Goal: Find specific page/section: Find specific page/section

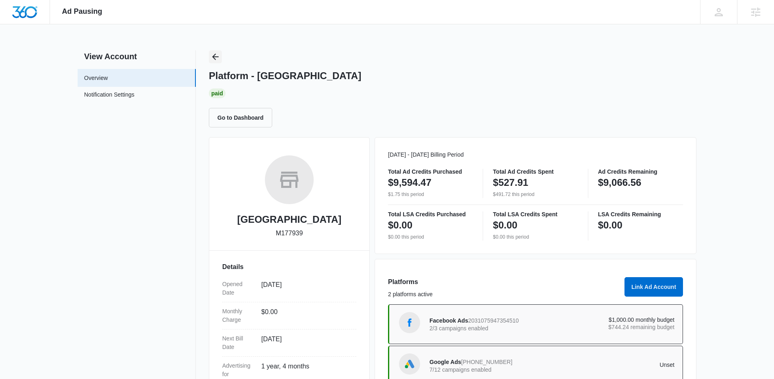
click at [216, 52] on div "Ad Pausing Apps Reputation Websites Forms CRM Email Social Shop Content Ads Int…" at bounding box center [387, 189] width 774 height 379
click at [220, 59] on icon "Back" at bounding box center [215, 57] width 10 height 10
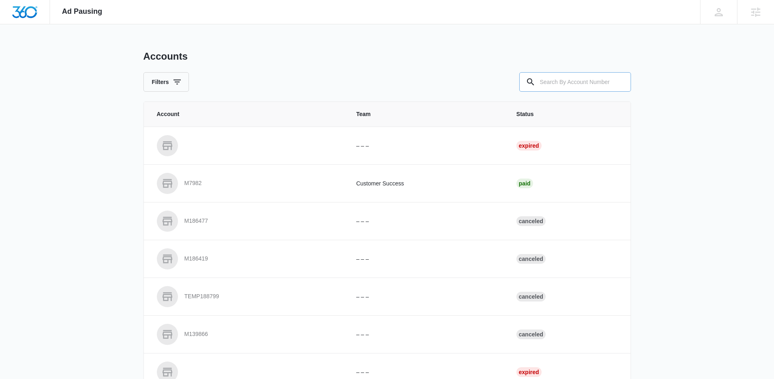
click at [586, 74] on input "text" at bounding box center [575, 81] width 112 height 19
paste input "M325021"
type input "M325021"
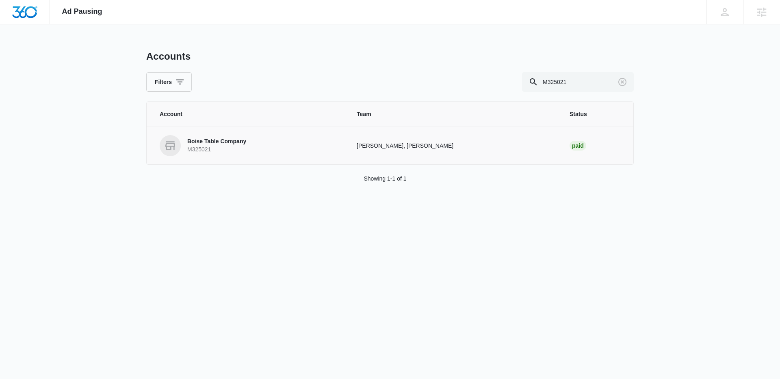
click at [203, 141] on p "Boise Table Company" at bounding box center [216, 142] width 59 height 8
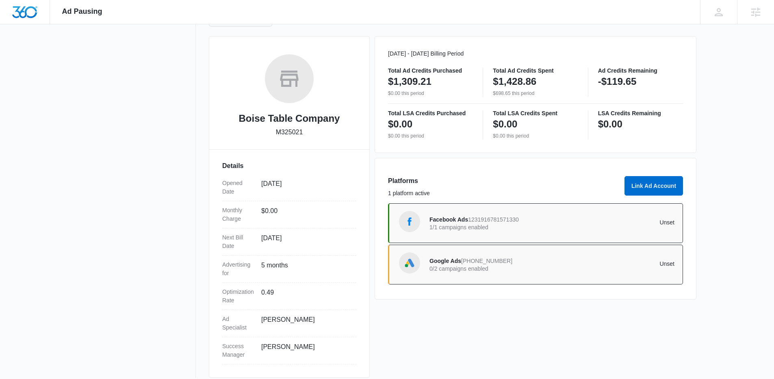
scroll to position [110, 0]
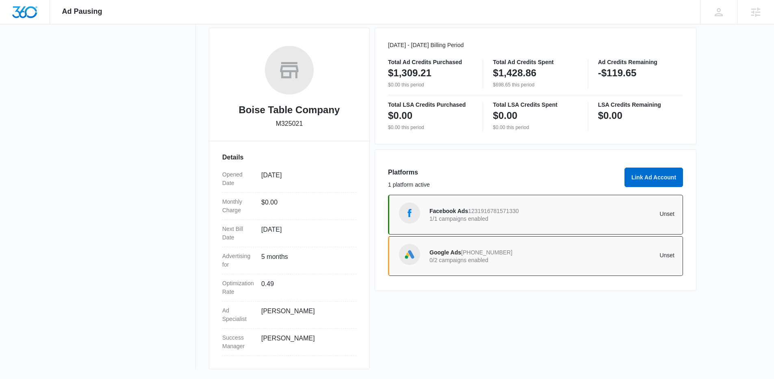
click at [479, 218] on p "1/1 campaigns enabled" at bounding box center [490, 219] width 123 height 6
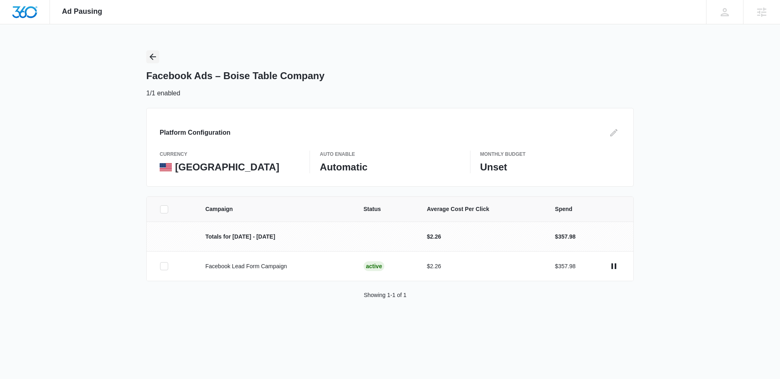
click at [153, 55] on icon "Back" at bounding box center [153, 57] width 10 height 10
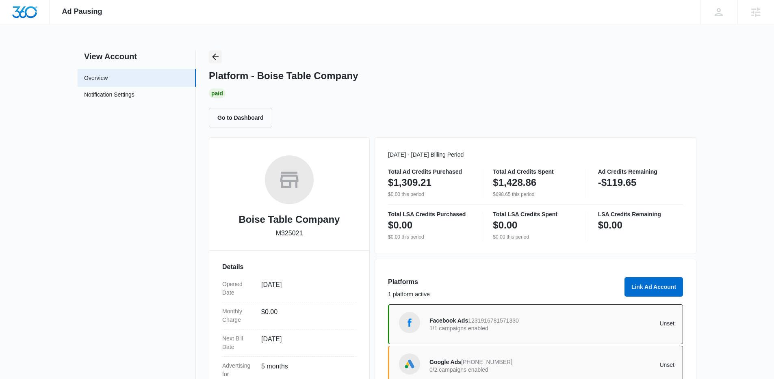
click at [212, 56] on icon "Back" at bounding box center [215, 57] width 10 height 10
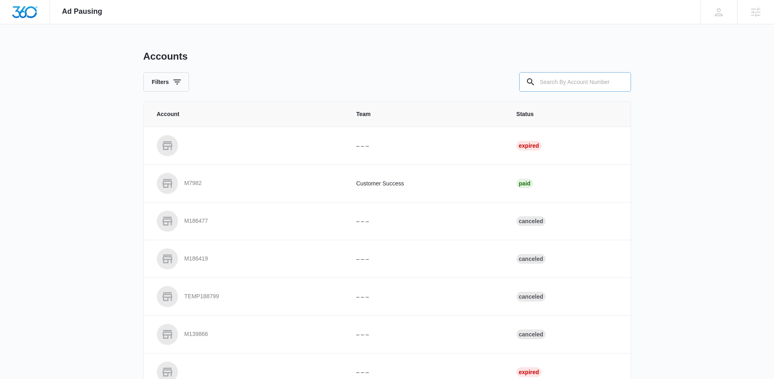
click at [558, 76] on input "text" at bounding box center [575, 81] width 112 height 19
paste input "M23863"
type input "M23863"
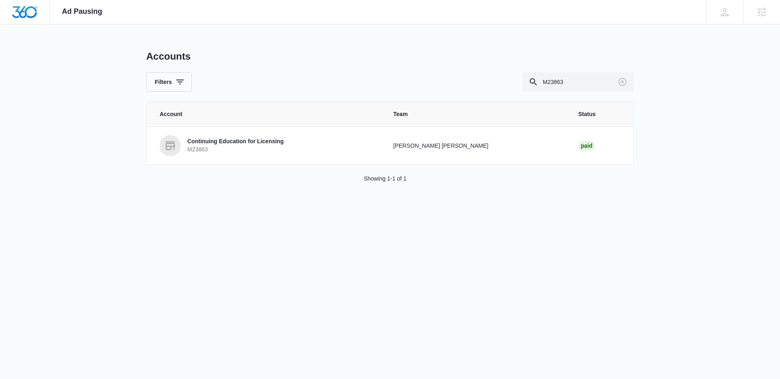
click at [229, 143] on p "Continuing Education for Licensing" at bounding box center [235, 142] width 96 height 8
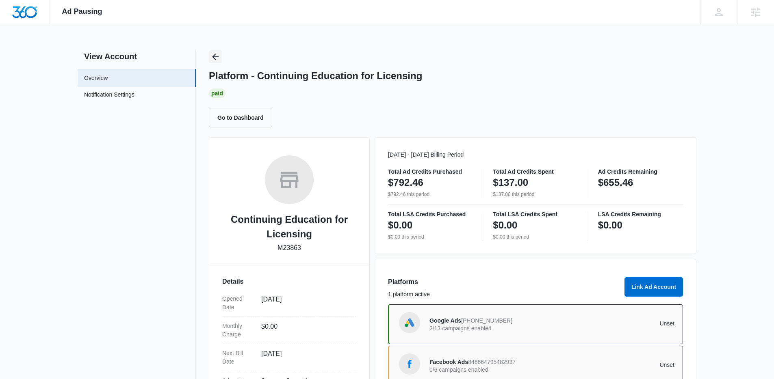
click at [215, 54] on icon "Back" at bounding box center [215, 57] width 6 height 6
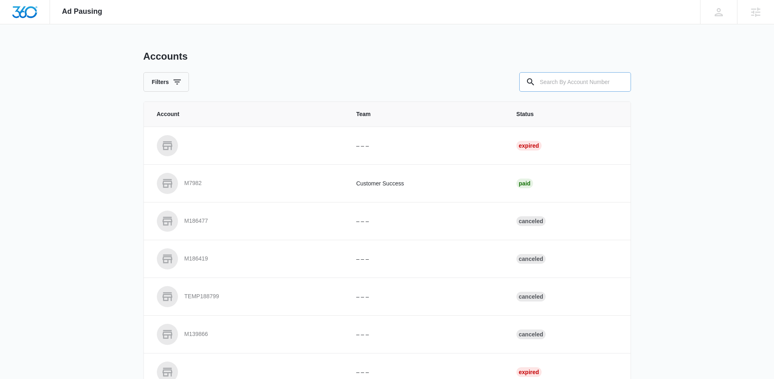
click at [566, 86] on input "text" at bounding box center [575, 81] width 112 height 19
paste input "M334153"
type input "M334153"
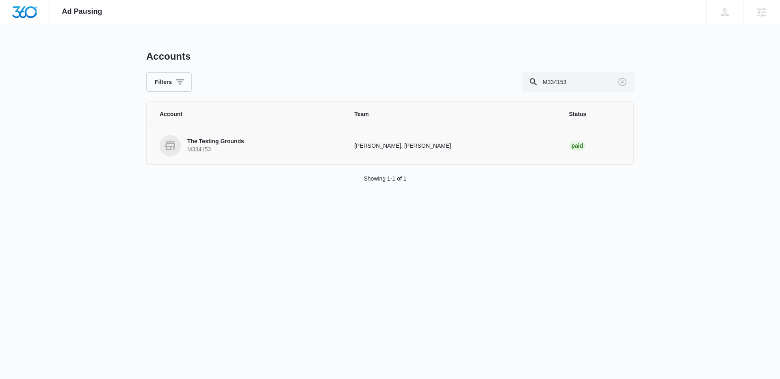
click at [309, 146] on link "The Testing Grounds M334153" at bounding box center [247, 145] width 175 height 21
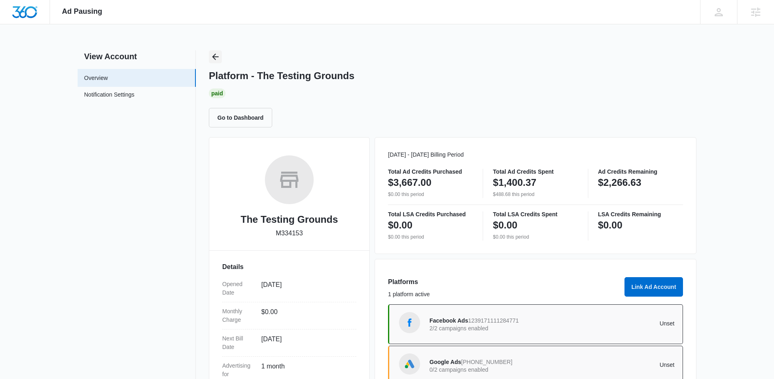
click at [212, 53] on icon "Back" at bounding box center [215, 57] width 10 height 10
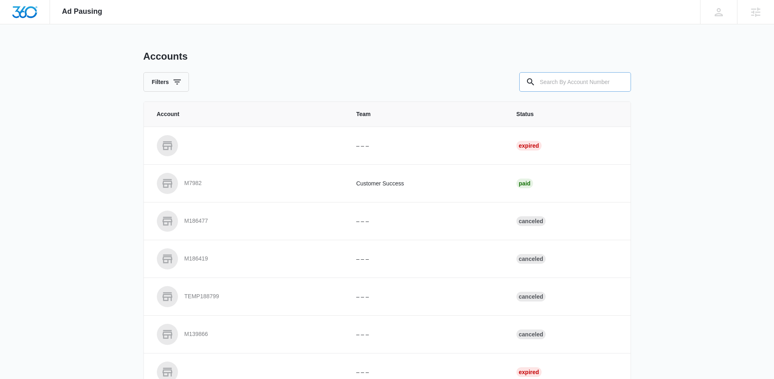
click at [598, 75] on div "Accounts Filters" at bounding box center [386, 70] width 487 height 41
drag, startPoint x: 585, startPoint y: 79, endPoint x: 505, endPoint y: 67, distance: 81.3
click at [579, 79] on input "text" at bounding box center [575, 81] width 112 height 19
paste input "M40052"
type input "M40052"
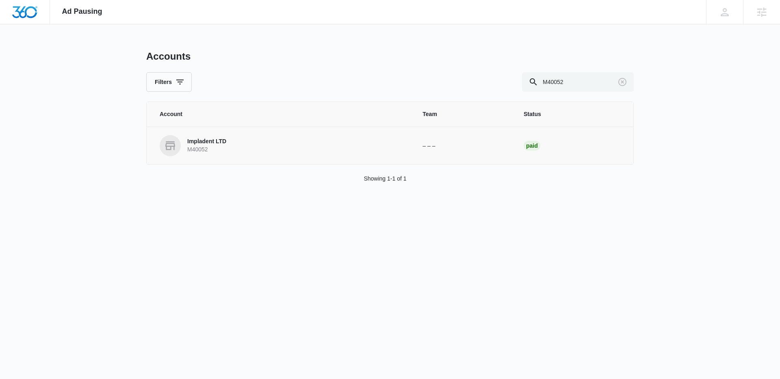
click at [225, 150] on p "M40052" at bounding box center [206, 150] width 39 height 8
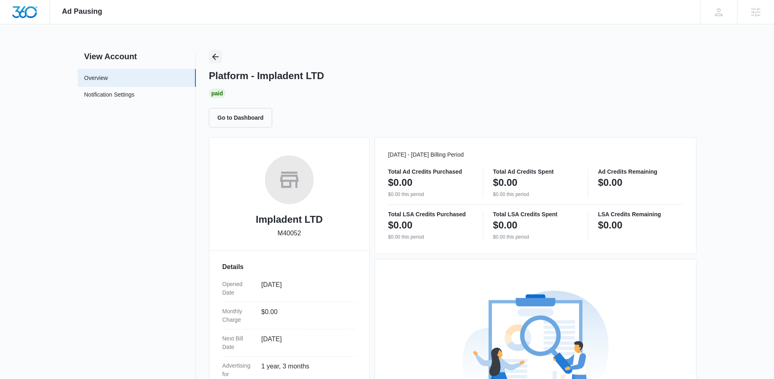
click at [212, 56] on icon "Back" at bounding box center [215, 57] width 10 height 10
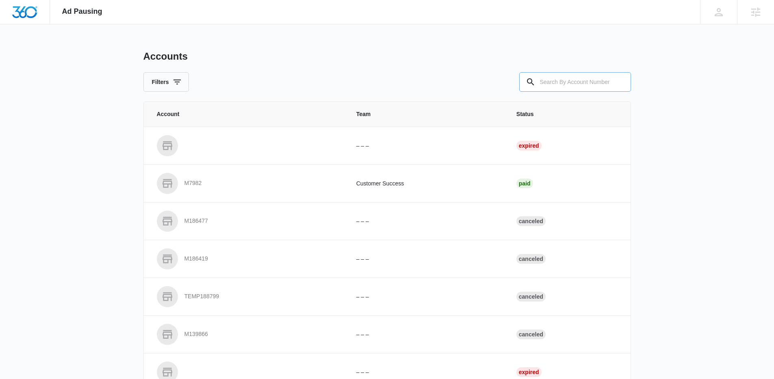
click at [582, 81] on input "text" at bounding box center [575, 81] width 112 height 19
paste input "M45918"
type input "M45918"
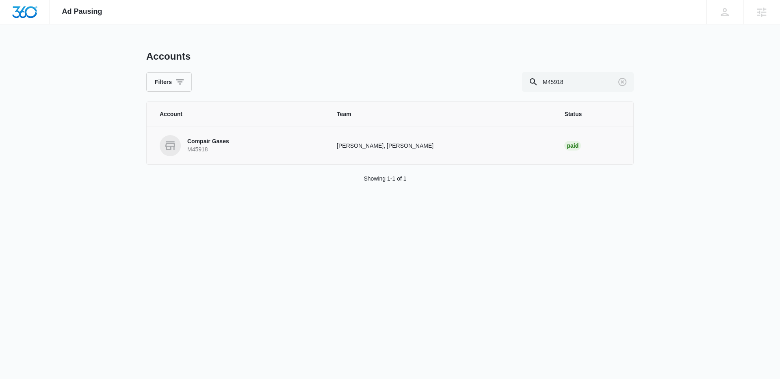
click at [257, 148] on link "Compair Gases M45918" at bounding box center [239, 145] width 158 height 21
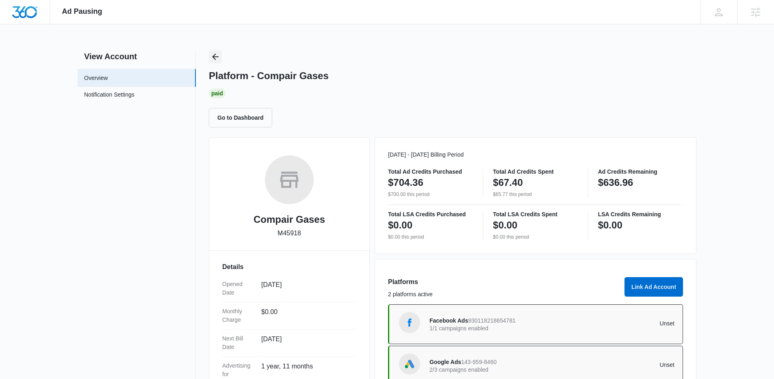
click at [214, 61] on icon "Back" at bounding box center [215, 57] width 10 height 10
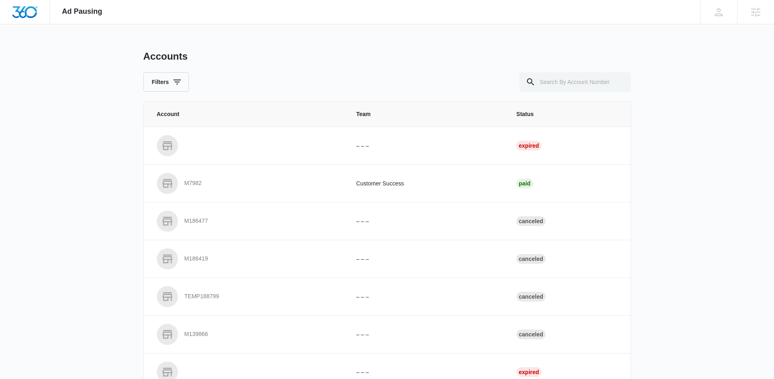
click at [614, 96] on div "Accounts Filters Account Team Status – – – Expired M7982 Customer Success Paid …" at bounding box center [386, 299] width 487 height 499
drag, startPoint x: 603, startPoint y: 84, endPoint x: 406, endPoint y: 82, distance: 196.1
click at [594, 86] on input "text" at bounding box center [575, 81] width 112 height 19
paste input "M37915"
type input "M37915"
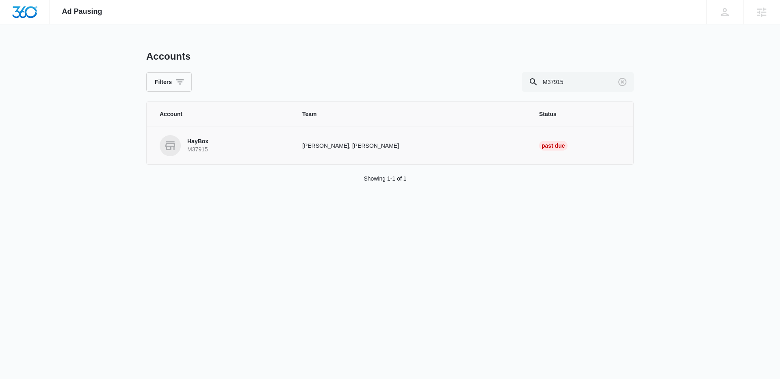
click at [216, 127] on td "HayBox M37915" at bounding box center [220, 146] width 146 height 38
click at [208, 144] on p "HayBox" at bounding box center [197, 142] width 21 height 8
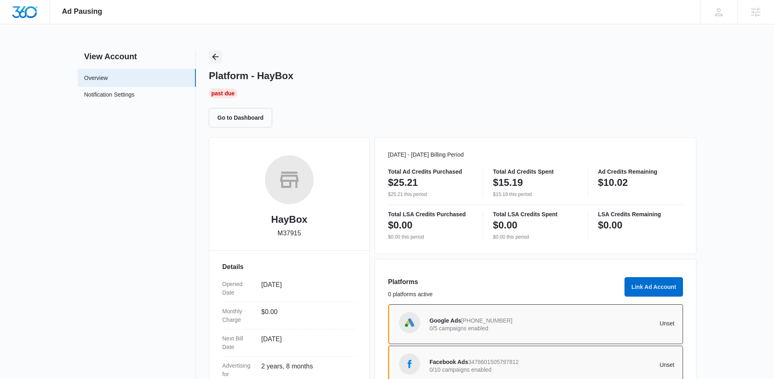
click at [218, 59] on icon "Back" at bounding box center [215, 57] width 10 height 10
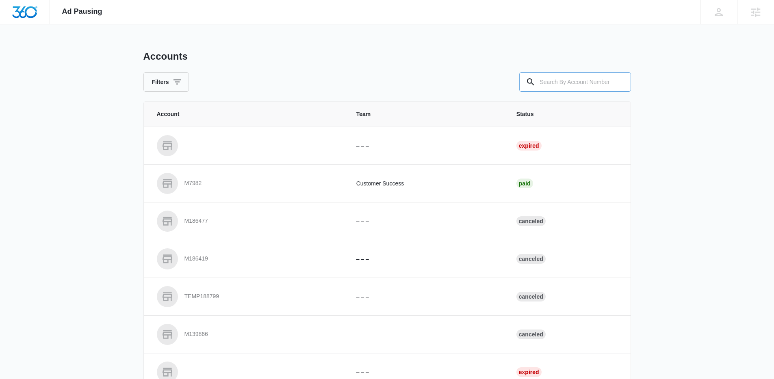
drag, startPoint x: 526, startPoint y: 84, endPoint x: 538, endPoint y: 86, distance: 12.8
click at [536, 86] on div at bounding box center [530, 81] width 13 height 19
click at [536, 86] on div at bounding box center [575, 81] width 112 height 19
paste input "M26823"
type input "M26823"
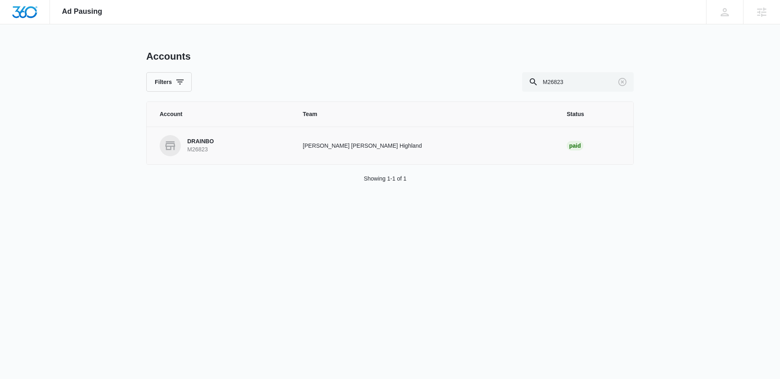
click at [198, 151] on p "M26823" at bounding box center [200, 150] width 26 height 8
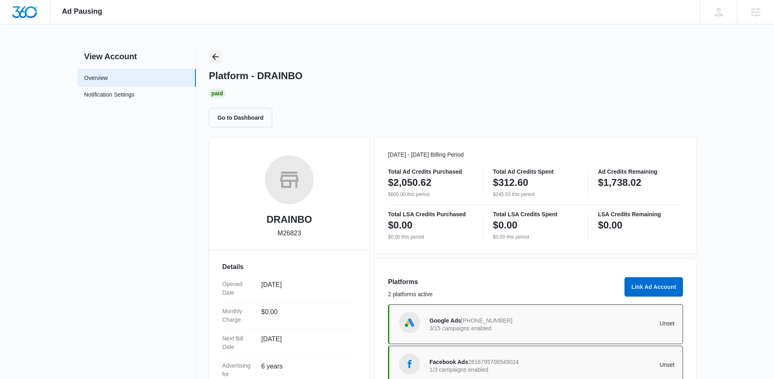
click at [219, 61] on icon "Back" at bounding box center [215, 57] width 10 height 10
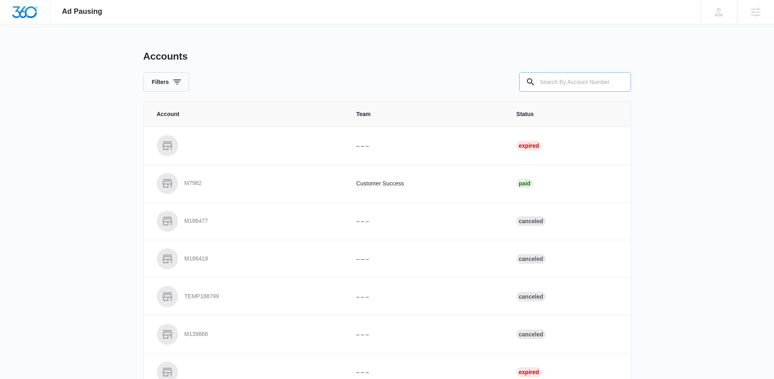
drag, startPoint x: 564, startPoint y: 78, endPoint x: 556, endPoint y: 77, distance: 8.6
click at [562, 78] on input "text" at bounding box center [575, 81] width 112 height 19
paste input "M37722"
type input "M37722"
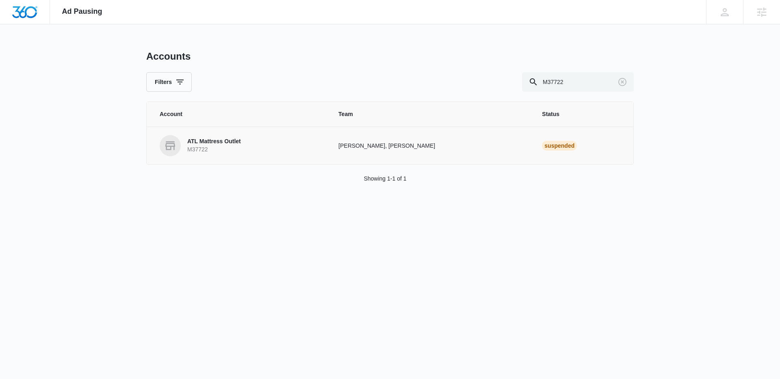
click at [275, 147] on link "ATL Mattress Outlet M37722" at bounding box center [239, 145] width 159 height 21
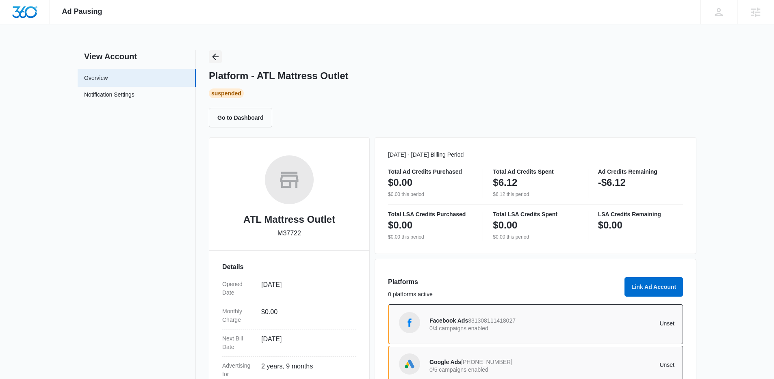
click at [221, 58] on div "Platform - ATL Mattress Outlet Suspended Go to Dashboard" at bounding box center [452, 88] width 487 height 77
drag, startPoint x: 219, startPoint y: 59, endPoint x: 481, endPoint y: 85, distance: 263.6
click at [225, 59] on div "Platform - ATL Mattress Outlet Suspended Go to Dashboard" at bounding box center [452, 88] width 487 height 77
click at [214, 60] on icon "Back" at bounding box center [215, 57] width 10 height 10
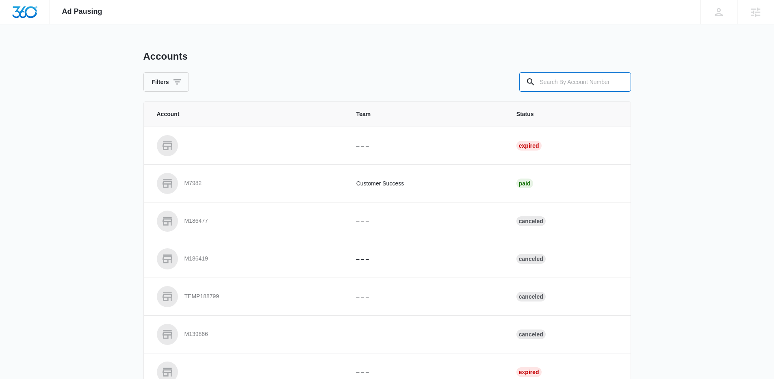
drag, startPoint x: 566, startPoint y: 76, endPoint x: 496, endPoint y: 74, distance: 69.9
click at [555, 76] on input "text" at bounding box center [575, 81] width 112 height 19
paste input "M13791"
type input "M13791"
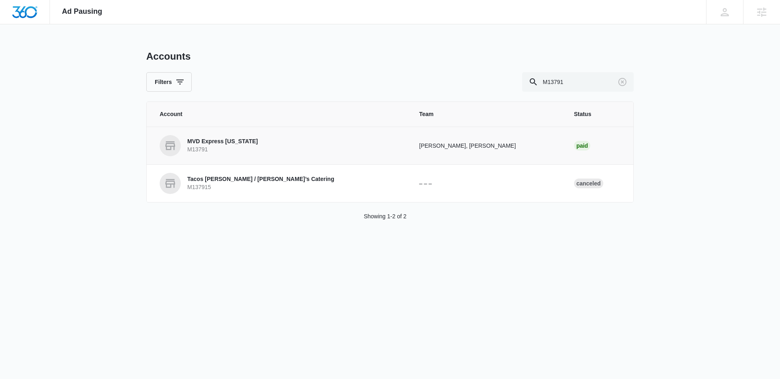
click at [231, 147] on p "M13791" at bounding box center [222, 150] width 71 height 8
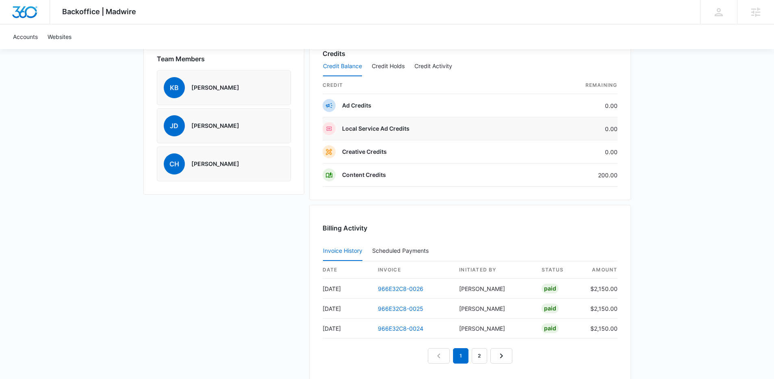
scroll to position [591, 0]
click at [403, 287] on link "966E32C8-0026" at bounding box center [400, 287] width 45 height 7
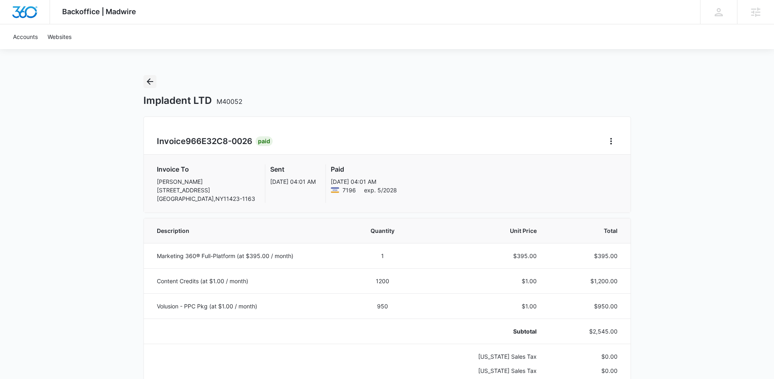
click at [148, 86] on icon "Back" at bounding box center [150, 82] width 10 height 10
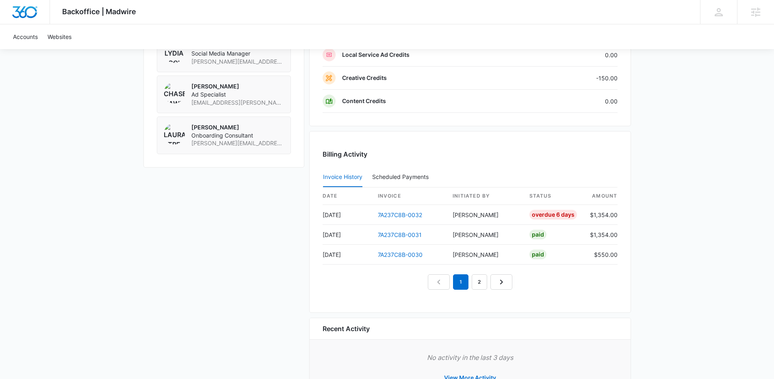
scroll to position [750, 0]
